Goal: Task Accomplishment & Management: Manage account settings

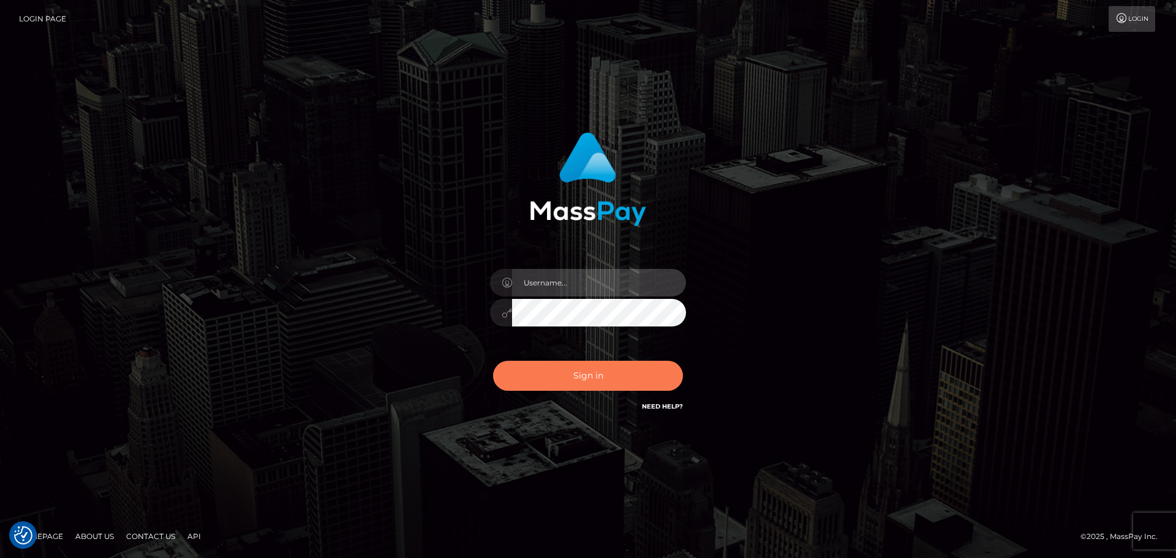
type input "hello.feetfinder"
click at [632, 369] on button "Sign in" at bounding box center [588, 376] width 190 height 30
type input "hello.feetfinder"
drag, startPoint x: 604, startPoint y: 369, endPoint x: 616, endPoint y: 371, distance: 11.9
click at [606, 368] on button "Sign in" at bounding box center [588, 376] width 190 height 30
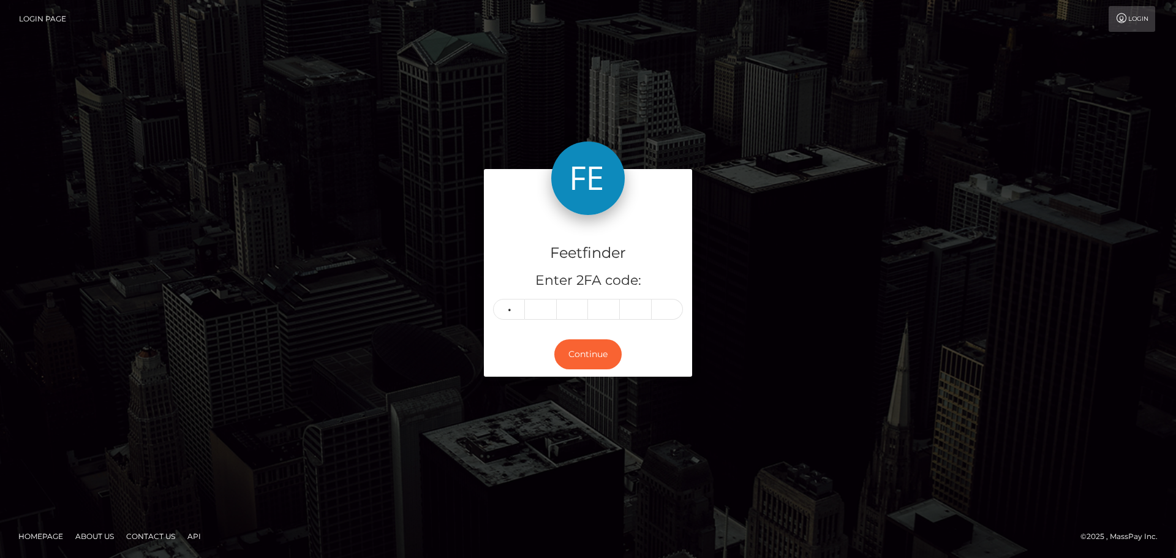
type input "8"
type input "0"
type input "1"
type input "9"
type input "2"
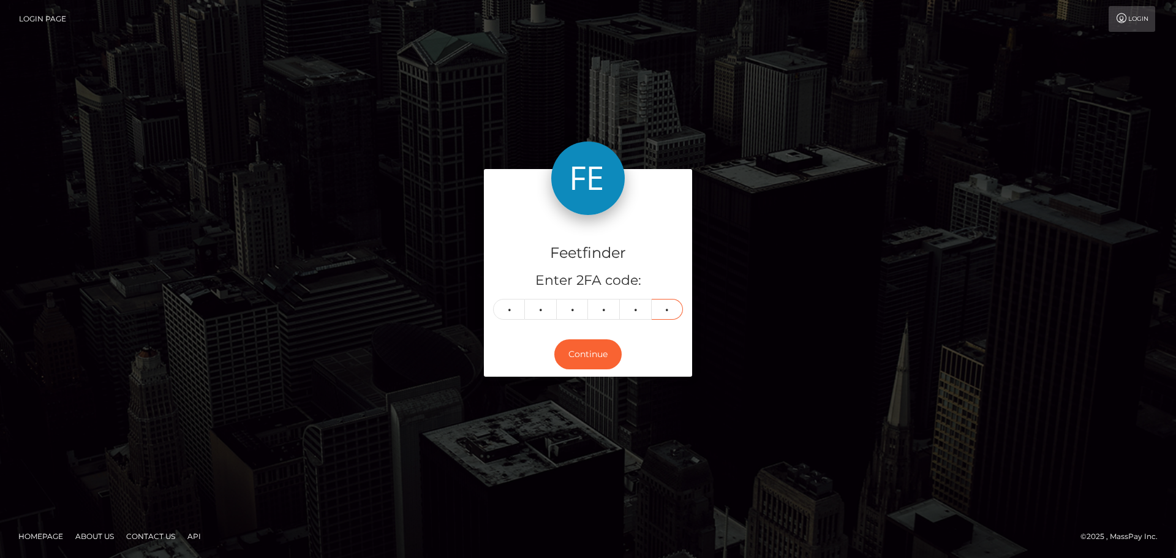
type input "9"
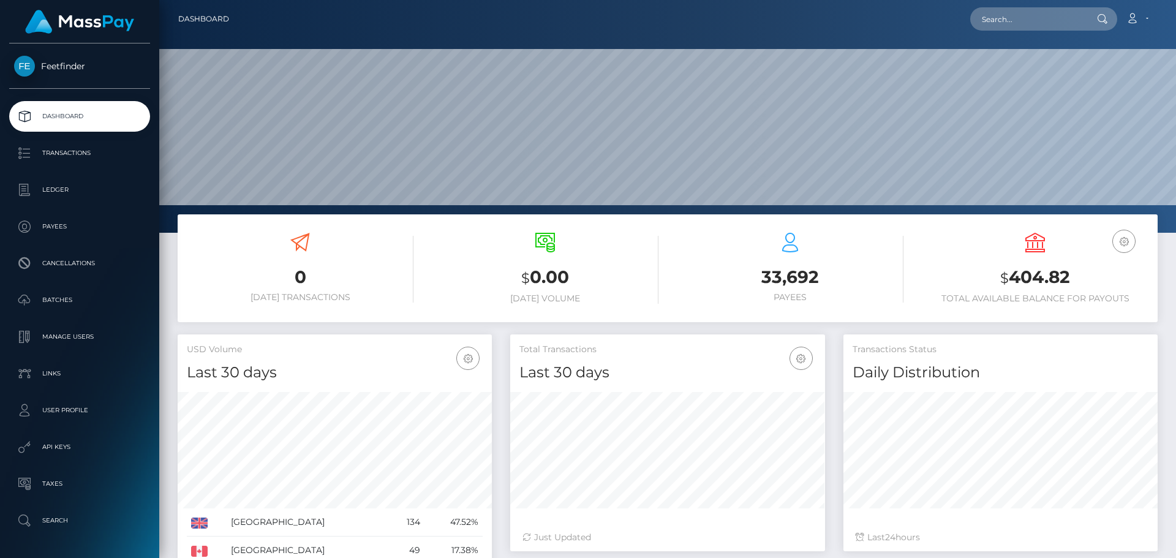
scroll to position [217, 315]
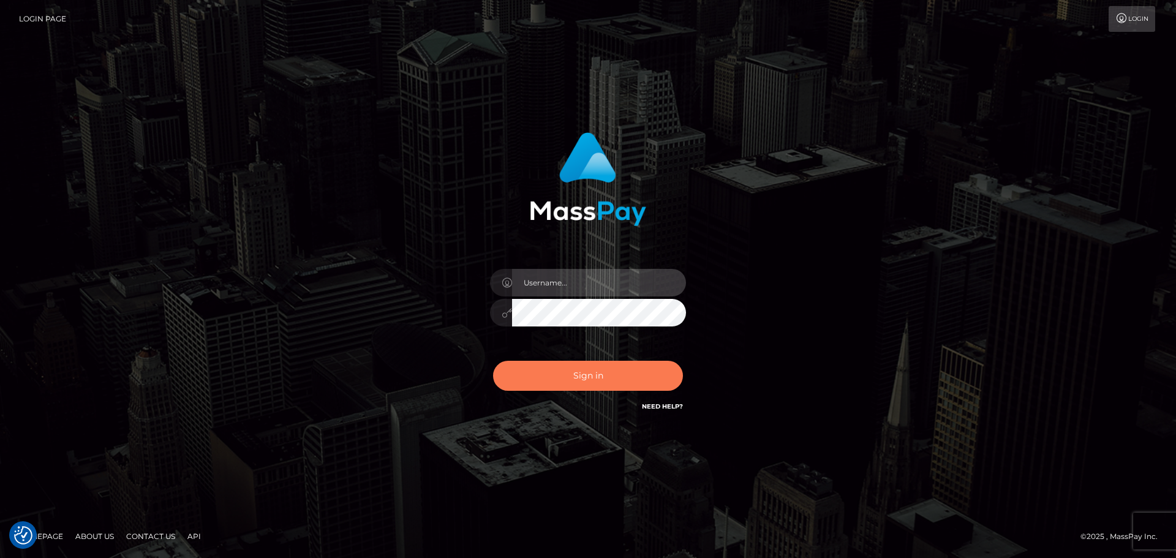
type input "hello.feetfinder"
click at [581, 369] on button "Sign in" at bounding box center [588, 376] width 190 height 30
type input "hello.feetfinder"
click at [590, 375] on button "Sign in" at bounding box center [588, 376] width 190 height 30
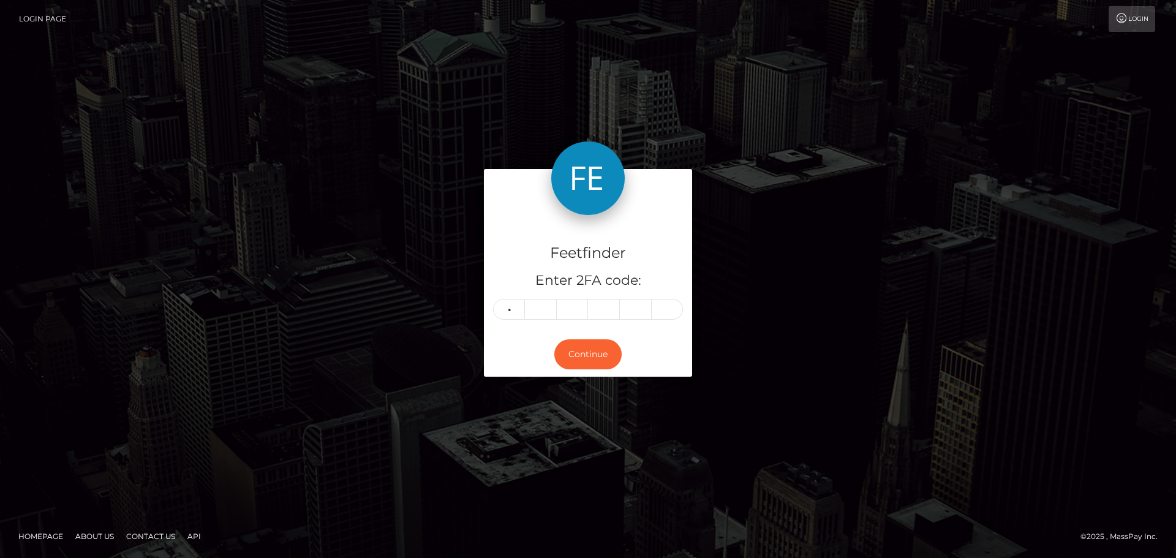
type input "9"
type input "1"
type input "4"
type input "8"
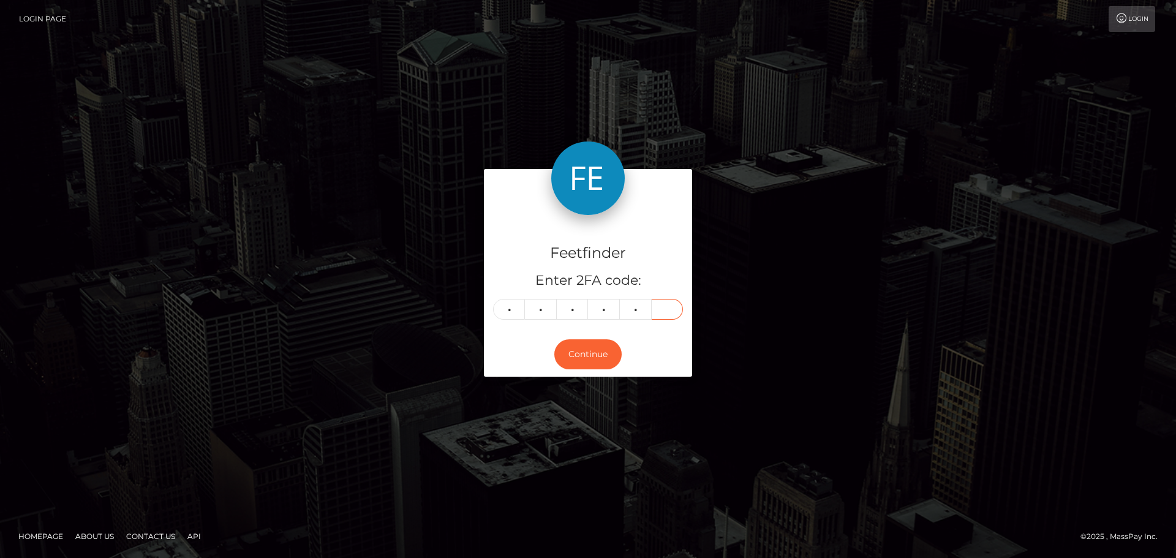
type input "8"
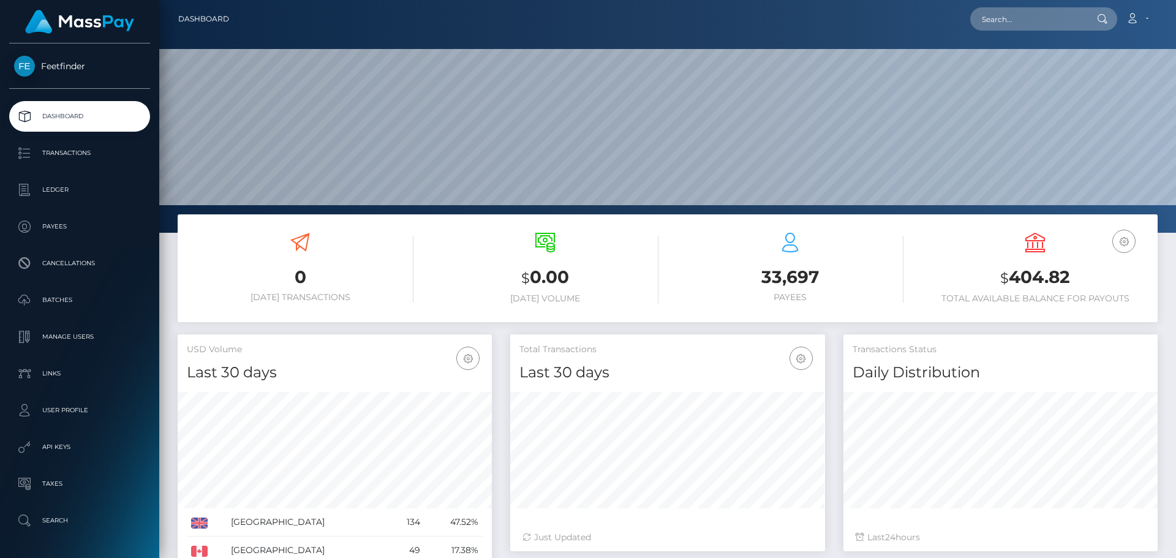
scroll to position [217, 315]
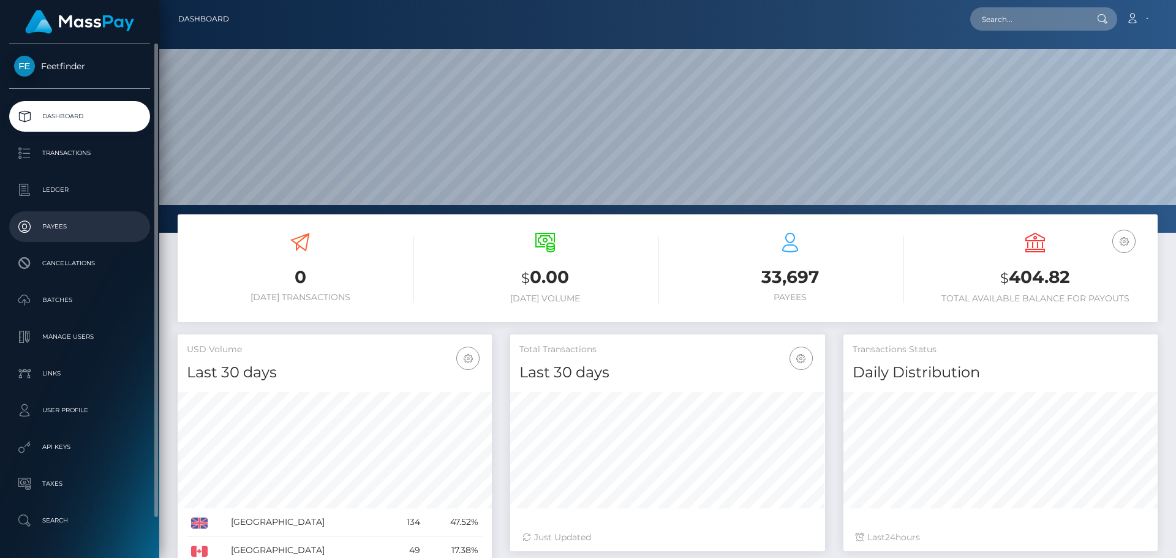
drag, startPoint x: 62, startPoint y: 231, endPoint x: 78, endPoint y: 211, distance: 25.3
click at [62, 231] on p "Payees" at bounding box center [79, 226] width 131 height 18
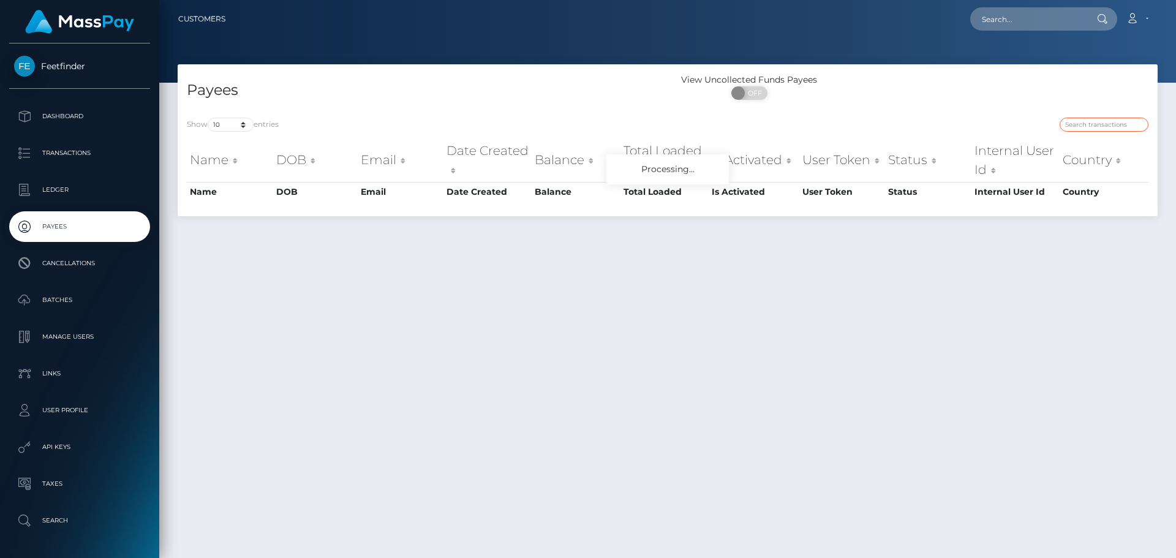
click at [1088, 126] on input "search" at bounding box center [1104, 125] width 89 height 14
paste input "4eaaef52-8631-11f0-8023-0266f44cc279"
type input "4eaaef52-8631-11f0-8023-0266f44cc279"
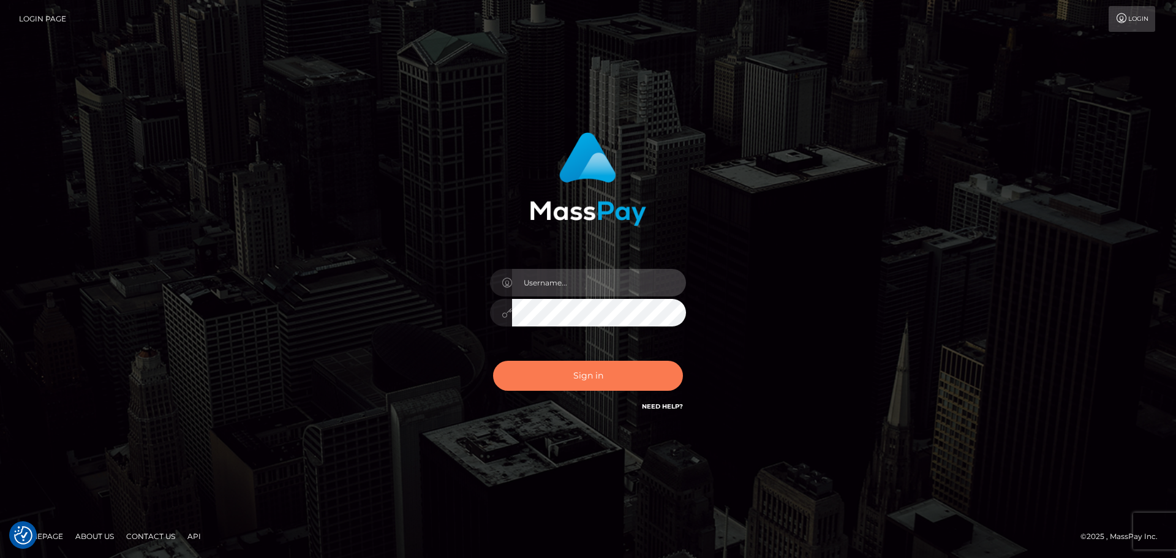
type input "hello.feetfinder"
click at [606, 378] on button "Sign in" at bounding box center [588, 376] width 190 height 30
type input "hello.feetfinder"
click at [593, 377] on button "Sign in" at bounding box center [588, 376] width 190 height 30
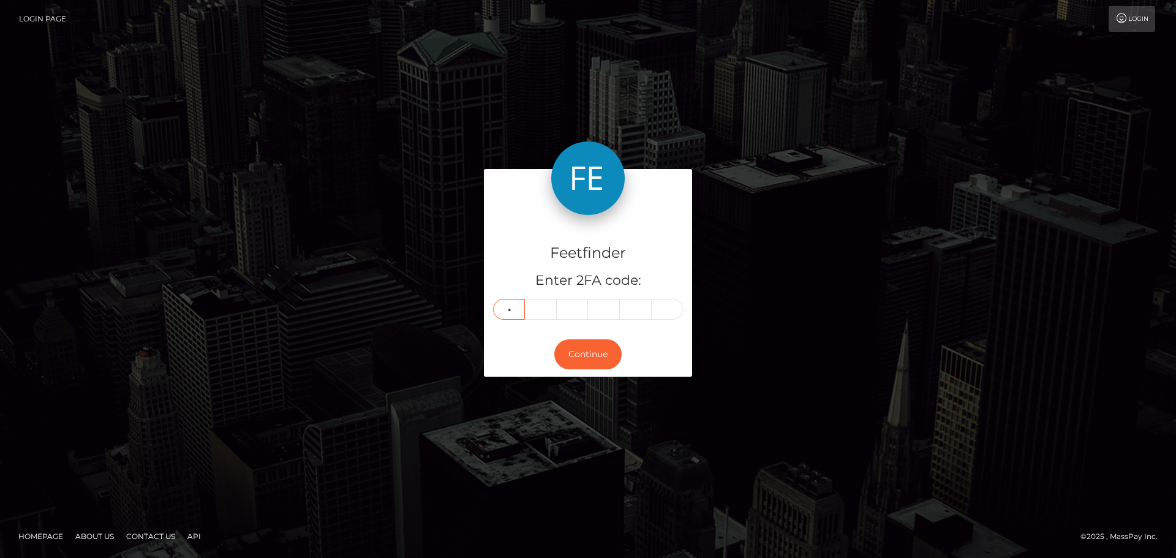
type input "4"
type input "9"
type input "6"
type input "2"
type input "5"
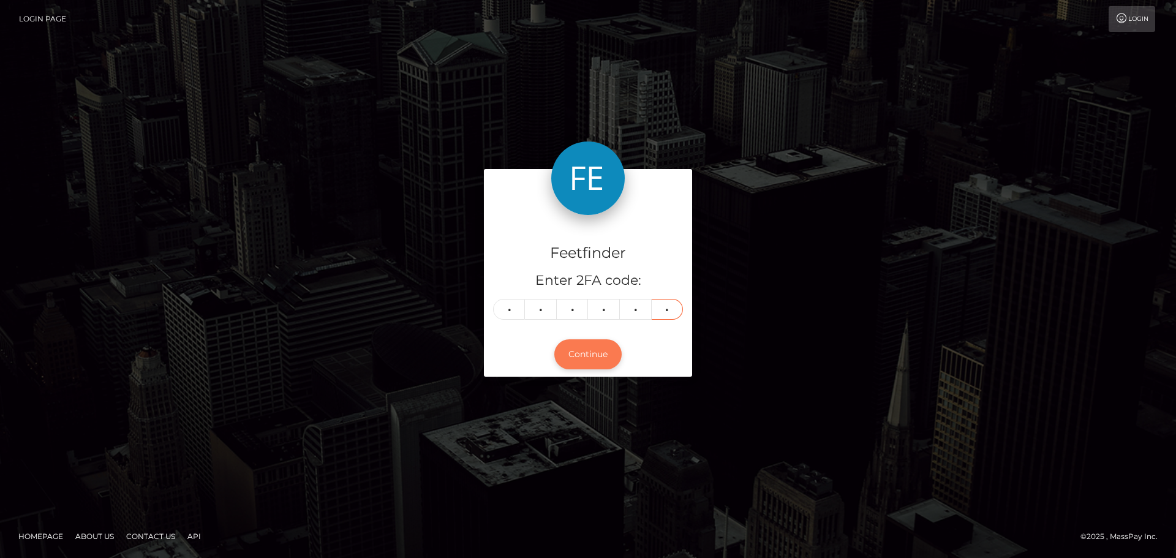
type input "9"
click at [595, 354] on button "Continue" at bounding box center [587, 354] width 67 height 30
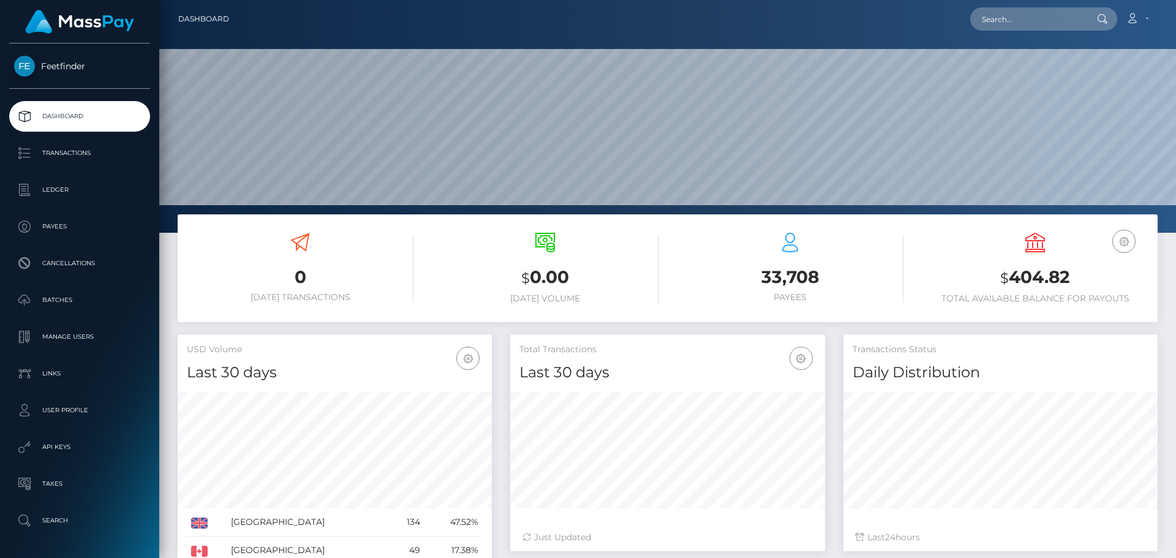
scroll to position [217, 315]
click at [62, 209] on ul "Dashboard Transactions Ledger Payees Cancellations Batches Links" at bounding box center [79, 318] width 159 height 435
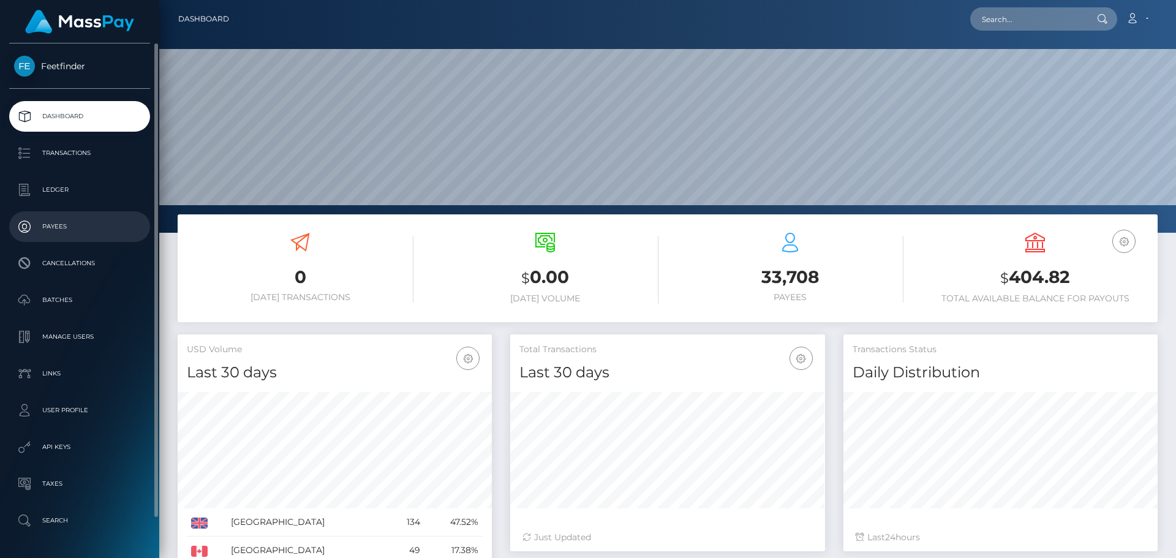
click at [61, 230] on p "Payees" at bounding box center [79, 226] width 131 height 18
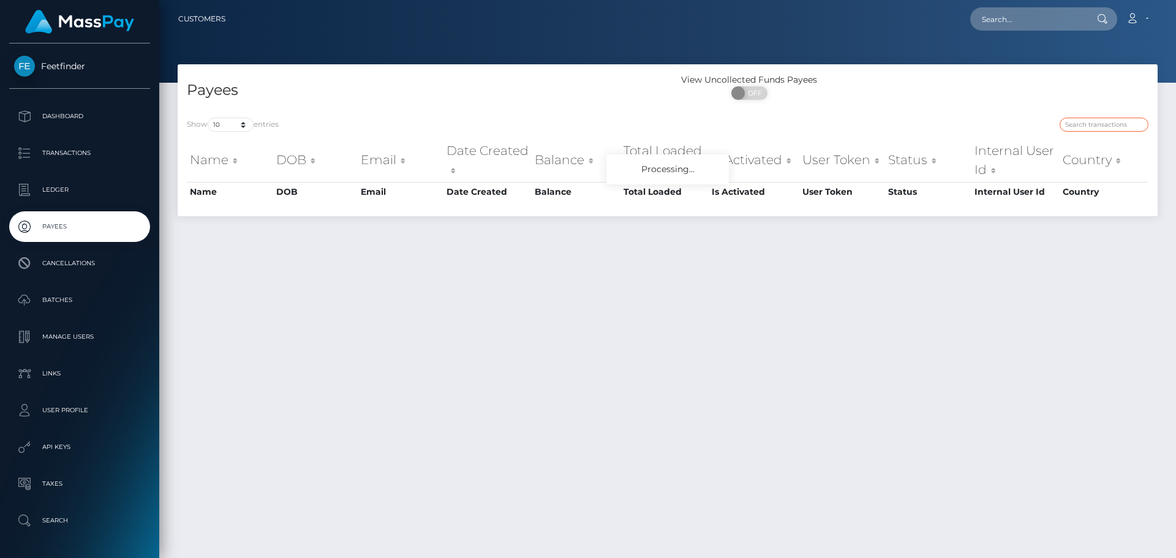
click at [1080, 118] on input "search" at bounding box center [1104, 125] width 89 height 14
paste input "f27171aa-8b8b-11f0-bd85-0694aced620b"
type input "f27171aa-8b8b-11f0-bd85-0694aced620b"
